Goal: Task Accomplishment & Management: Manage account settings

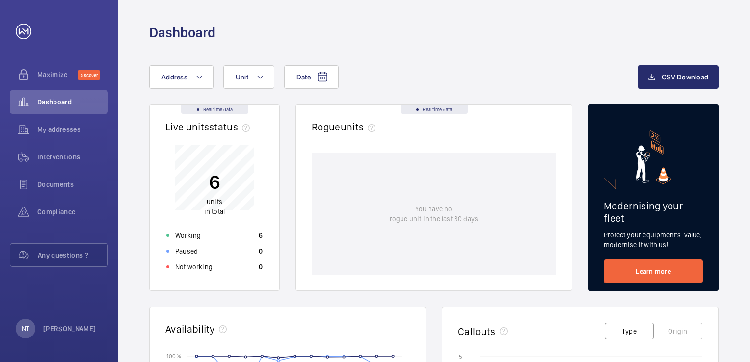
scroll to position [83, 0]
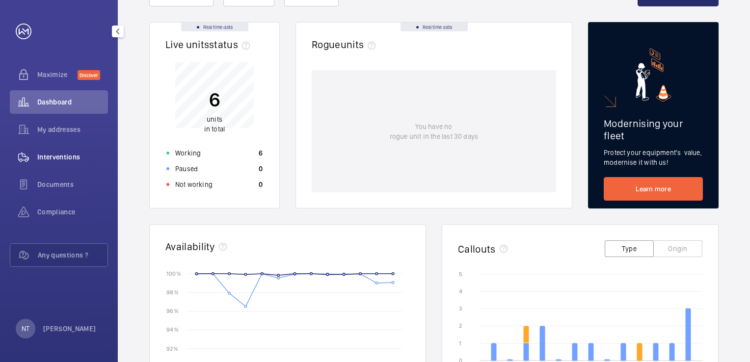
click at [64, 158] on span "Interventions" at bounding box center [72, 157] width 71 height 10
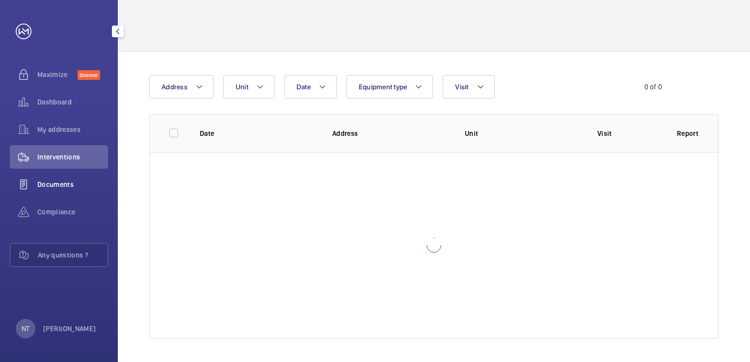
scroll to position [36, 0]
click at [57, 192] on div "Documents" at bounding box center [59, 185] width 98 height 24
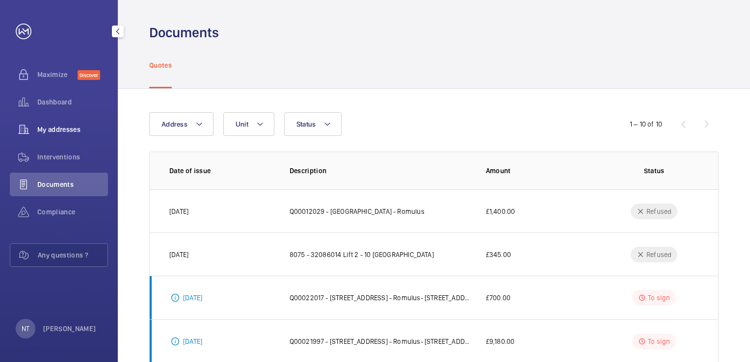
click at [60, 127] on span "My addresses" at bounding box center [72, 130] width 71 height 10
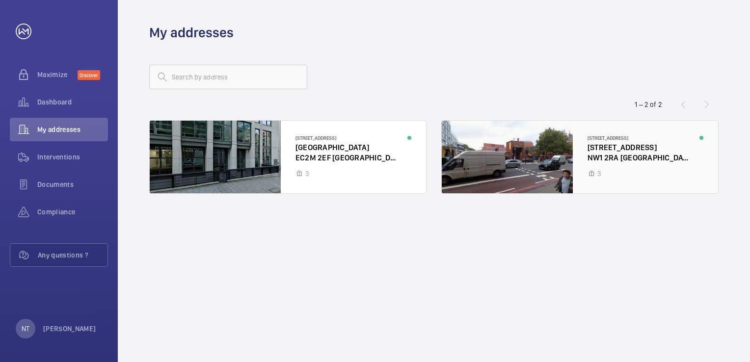
click at [621, 146] on div at bounding box center [580, 157] width 277 height 73
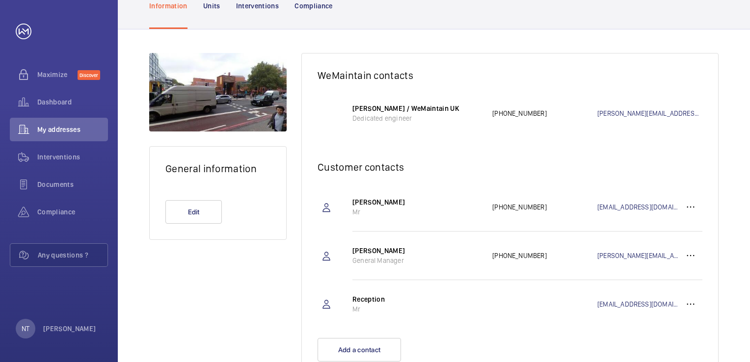
scroll to position [98, 0]
click at [196, 212] on button "Edit" at bounding box center [194, 212] width 56 height 24
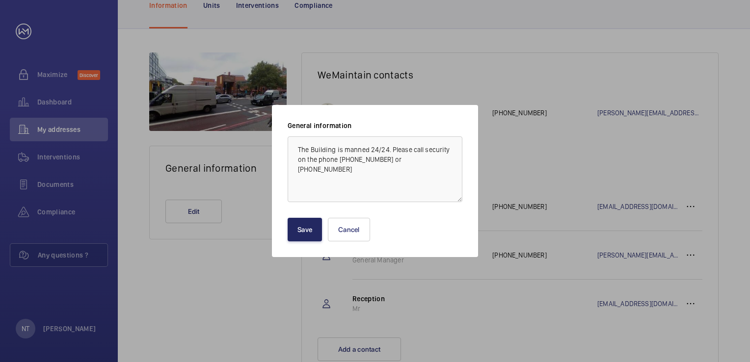
type textarea "The Building is manned 24/24. Please call security on the phone [PHONE_NUMBER] …"
click at [311, 237] on button "Save" at bounding box center [305, 230] width 34 height 24
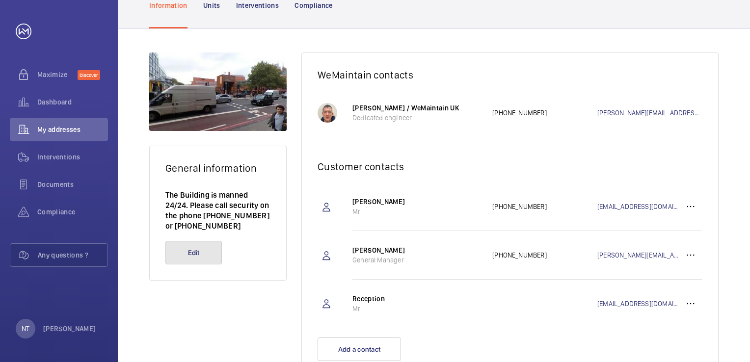
click at [193, 250] on button "Edit" at bounding box center [194, 253] width 56 height 24
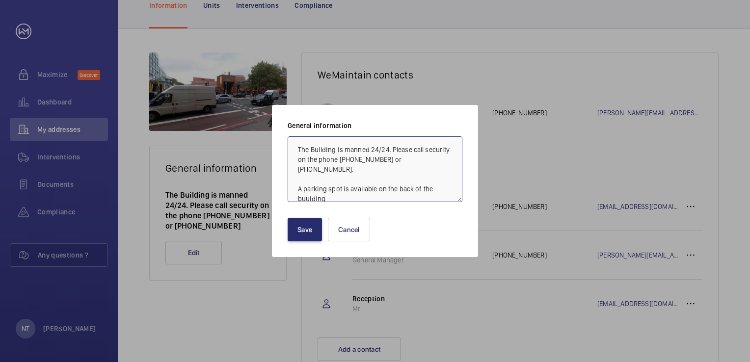
click at [308, 188] on textarea "The Building is manned 24/24. Please call security on the phone [PHONE_NUMBER] …" at bounding box center [375, 170] width 175 height 66
type textarea "The Building is manned 24/24. Please call security on the phone [PHONE_NUMBER] …"
click at [308, 227] on button "Save" at bounding box center [305, 230] width 34 height 24
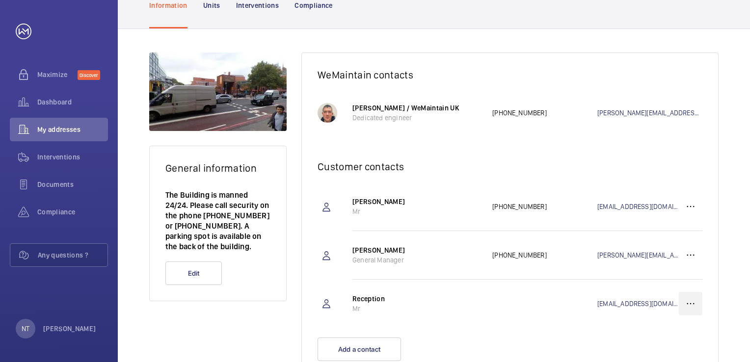
click at [696, 303] on wm-front-icon-button at bounding box center [691, 304] width 24 height 24
drag, startPoint x: 166, startPoint y: 225, endPoint x: 214, endPoint y: 225, distance: 48.6
click at [214, 225] on p "The Building is manned 24/24. Please call security on the phone [PHONE_NUMBER] …" at bounding box center [218, 221] width 105 height 62
copy p "02073875326"
click at [700, 306] on wm-front-icon-button at bounding box center [691, 304] width 24 height 24
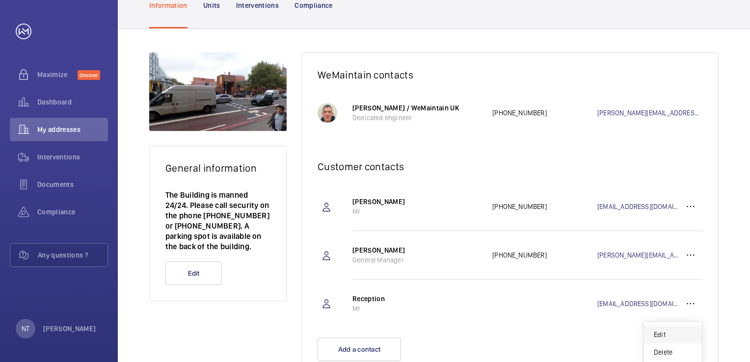
click at [675, 330] on p "Edit" at bounding box center [673, 335] width 38 height 10
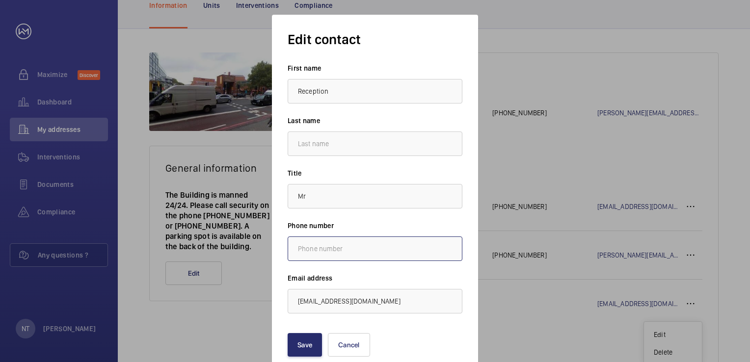
click at [363, 252] on input "text" at bounding box center [375, 249] width 175 height 25
paste input "02073875326"
click at [362, 138] on input "text" at bounding box center [375, 144] width 175 height 25
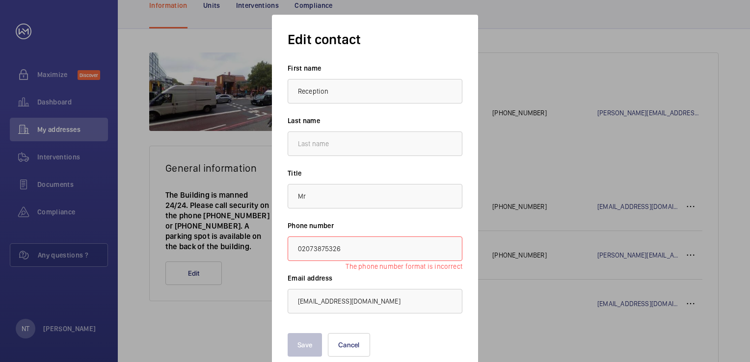
click at [351, 115] on div "First name Reception Last name" at bounding box center [375, 109] width 175 height 93
click at [294, 250] on input "02073875326" at bounding box center [375, 249] width 175 height 25
click at [350, 250] on input "02073875326" at bounding box center [375, 249] width 175 height 25
type input "0"
click at [303, 250] on input "07765709295" at bounding box center [375, 249] width 175 height 25
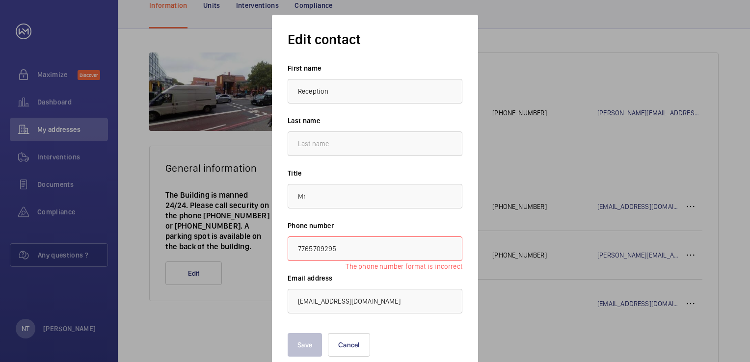
click at [375, 235] on wm-front-input "Phone number [PHONE_NUMBER] The phone number format is incorrect" at bounding box center [375, 241] width 175 height 40
click at [376, 198] on input "Mr" at bounding box center [375, 196] width 175 height 25
click at [369, 249] on input "7765709295" at bounding box center [375, 249] width 175 height 25
click at [298, 245] on input "7765709295" at bounding box center [375, 249] width 175 height 25
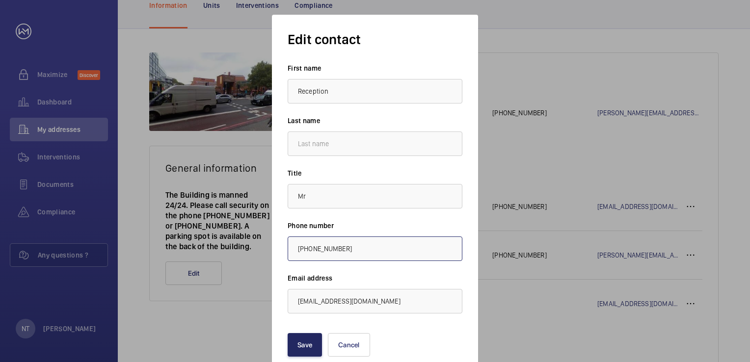
type input "[PHONE_NUMBER]"
click at [309, 345] on button "Save" at bounding box center [305, 345] width 34 height 24
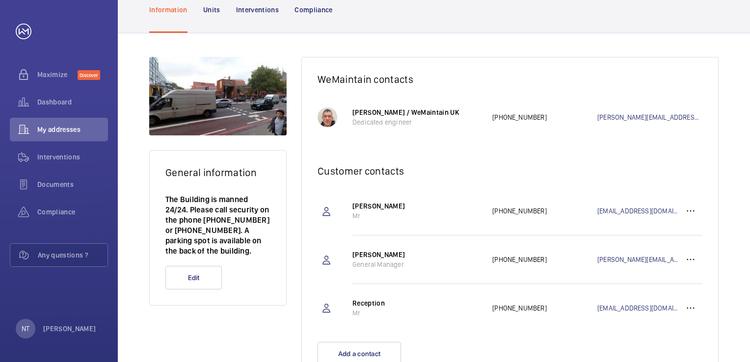
scroll to position [94, 0]
